Goal: Information Seeking & Learning: Learn about a topic

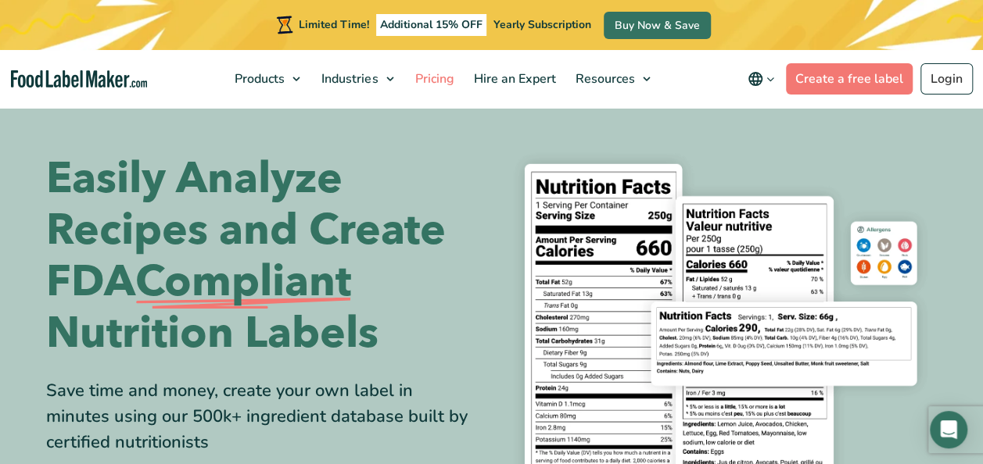
click at [436, 79] on span "Pricing" at bounding box center [432, 78] width 45 height 17
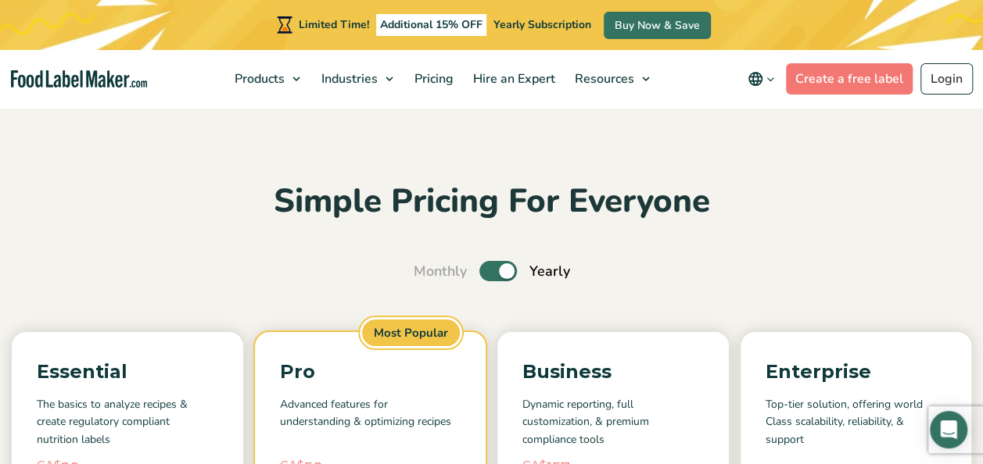
click at [486, 269] on label "Toggle" at bounding box center [498, 271] width 38 height 20
click at [427, 269] on input "Toggle" at bounding box center [422, 272] width 10 height 10
checkbox input "false"
